Goal: Find specific page/section: Find specific page/section

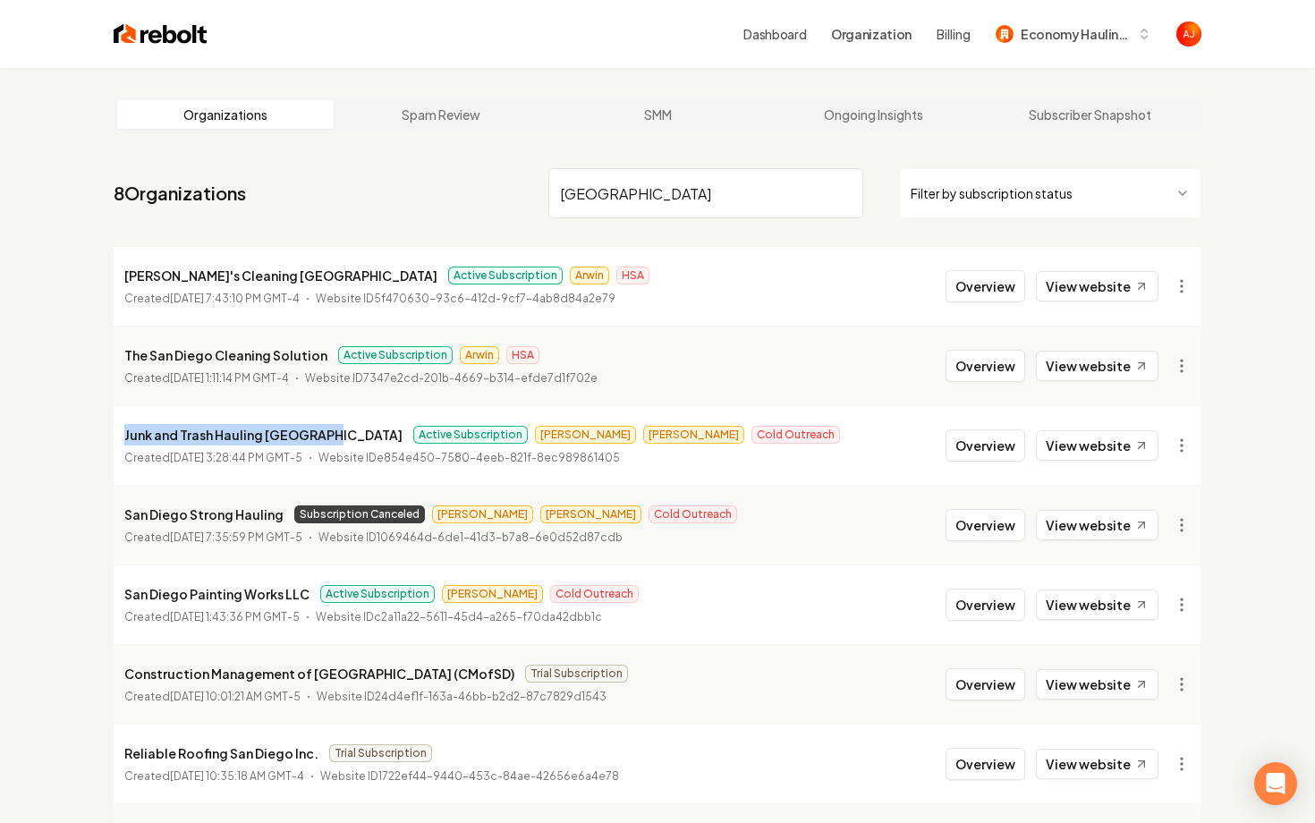
click at [130, 42] on img at bounding box center [161, 33] width 94 height 25
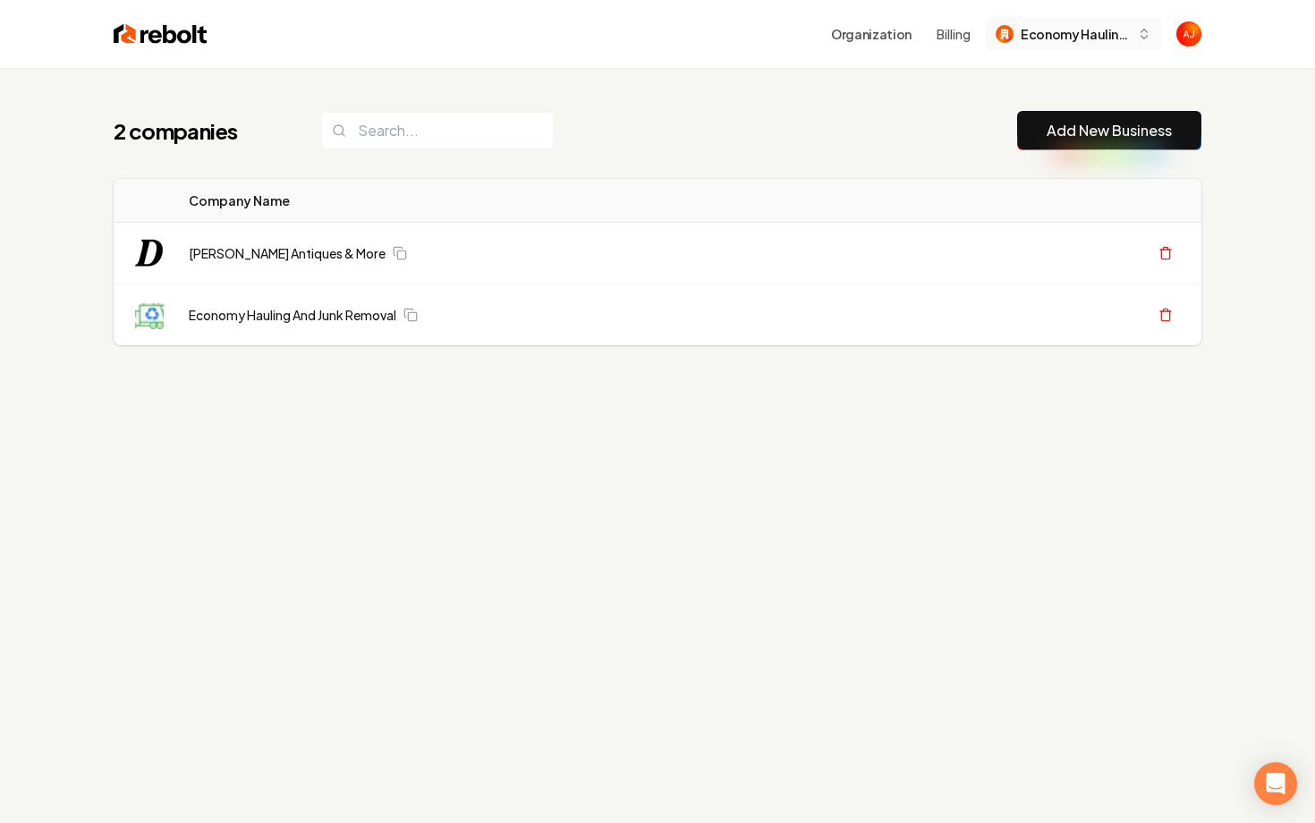
click at [1011, 30] on img "button" at bounding box center [1005, 34] width 18 height 18
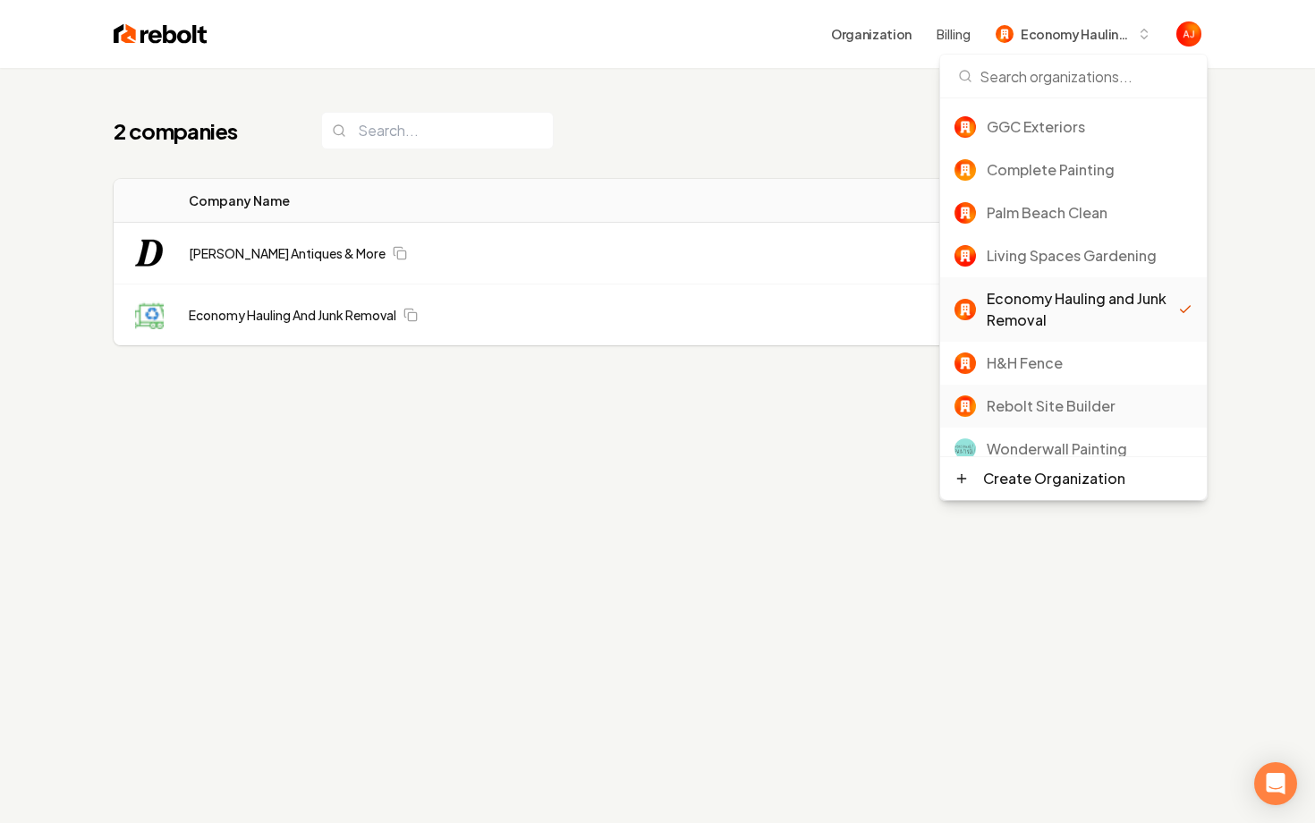
click at [1036, 401] on div "Rebolt Site Builder" at bounding box center [1090, 405] width 206 height 21
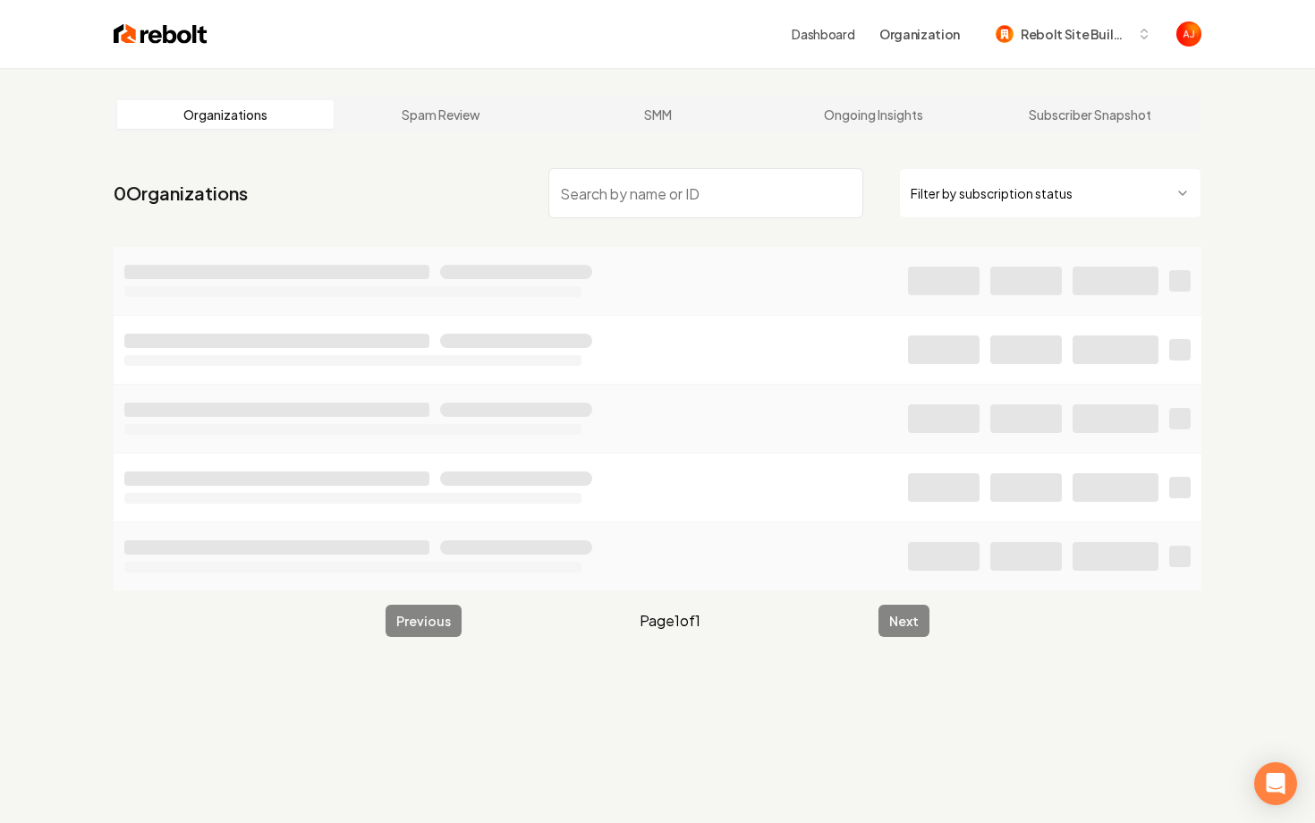
click at [147, 40] on img at bounding box center [161, 33] width 94 height 25
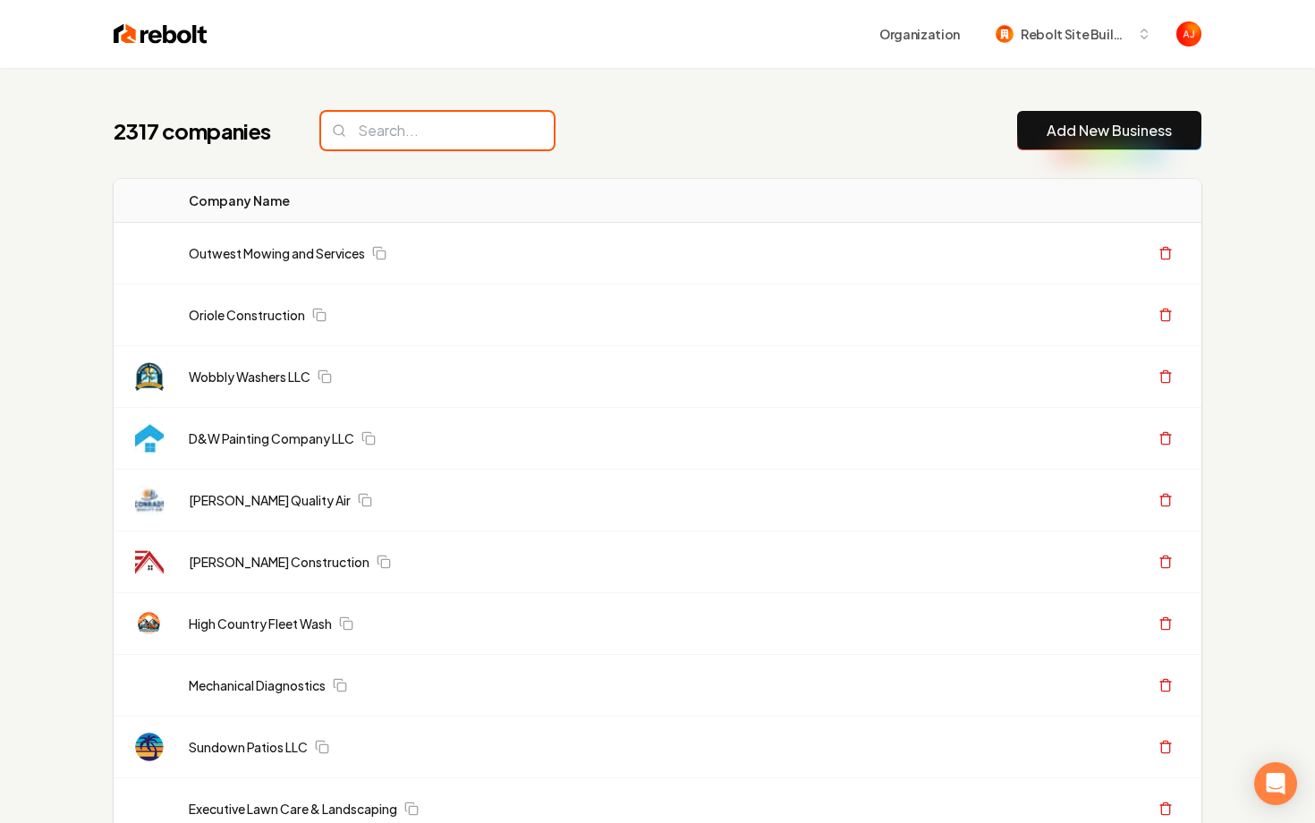
click at [406, 126] on input "search" at bounding box center [437, 131] width 233 height 38
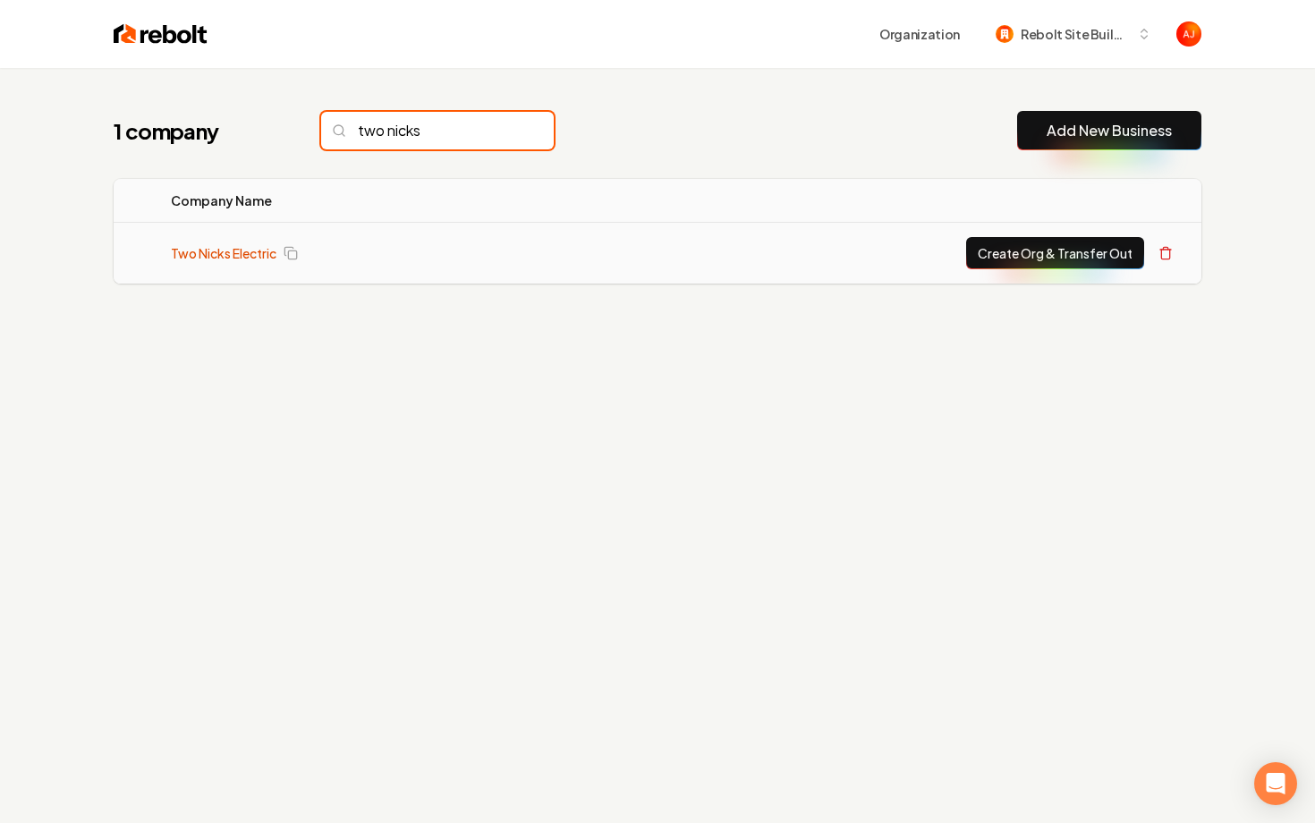
type input "two nicks"
click at [236, 254] on link "Two Nicks Electric" at bounding box center [224, 253] width 106 height 18
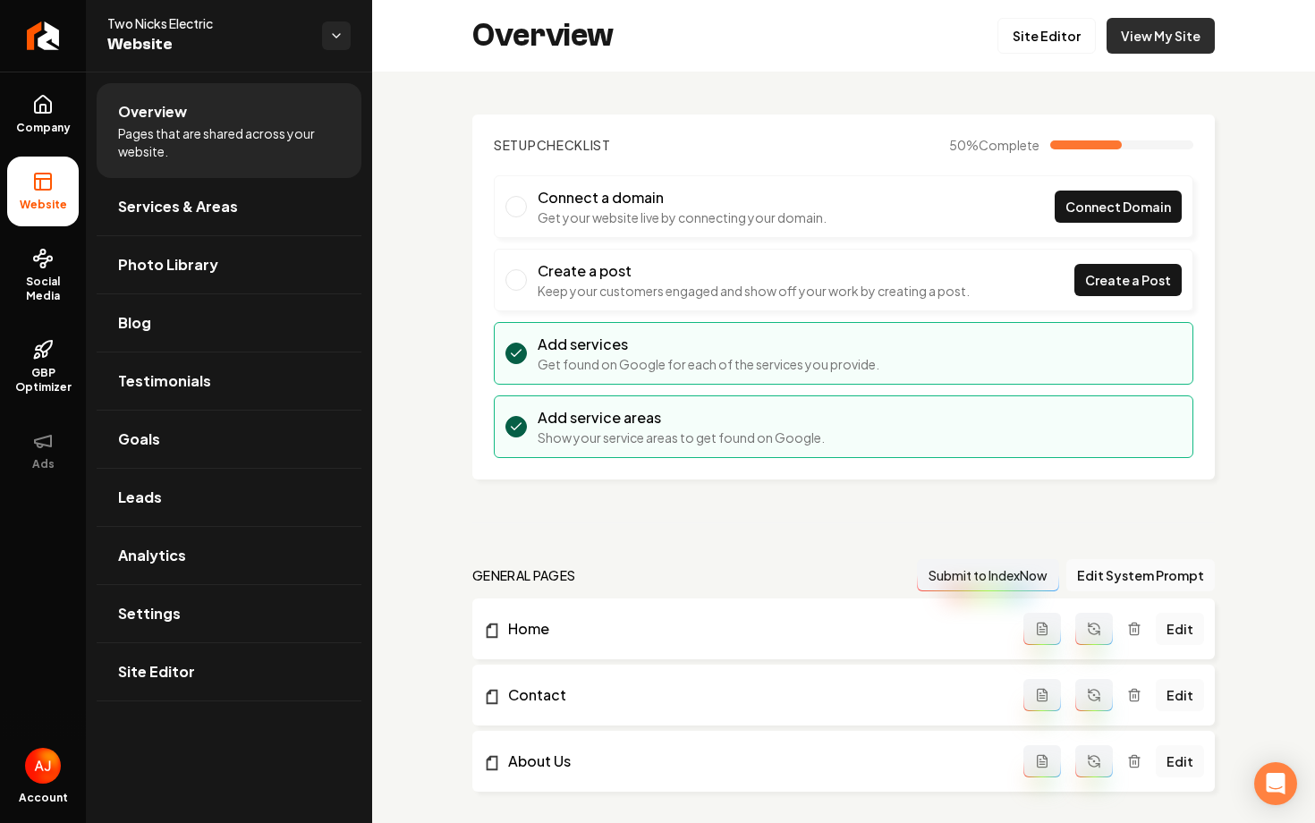
click at [1149, 30] on link "View My Site" at bounding box center [1161, 36] width 108 height 36
